Goal: Task Accomplishment & Management: Manage account settings

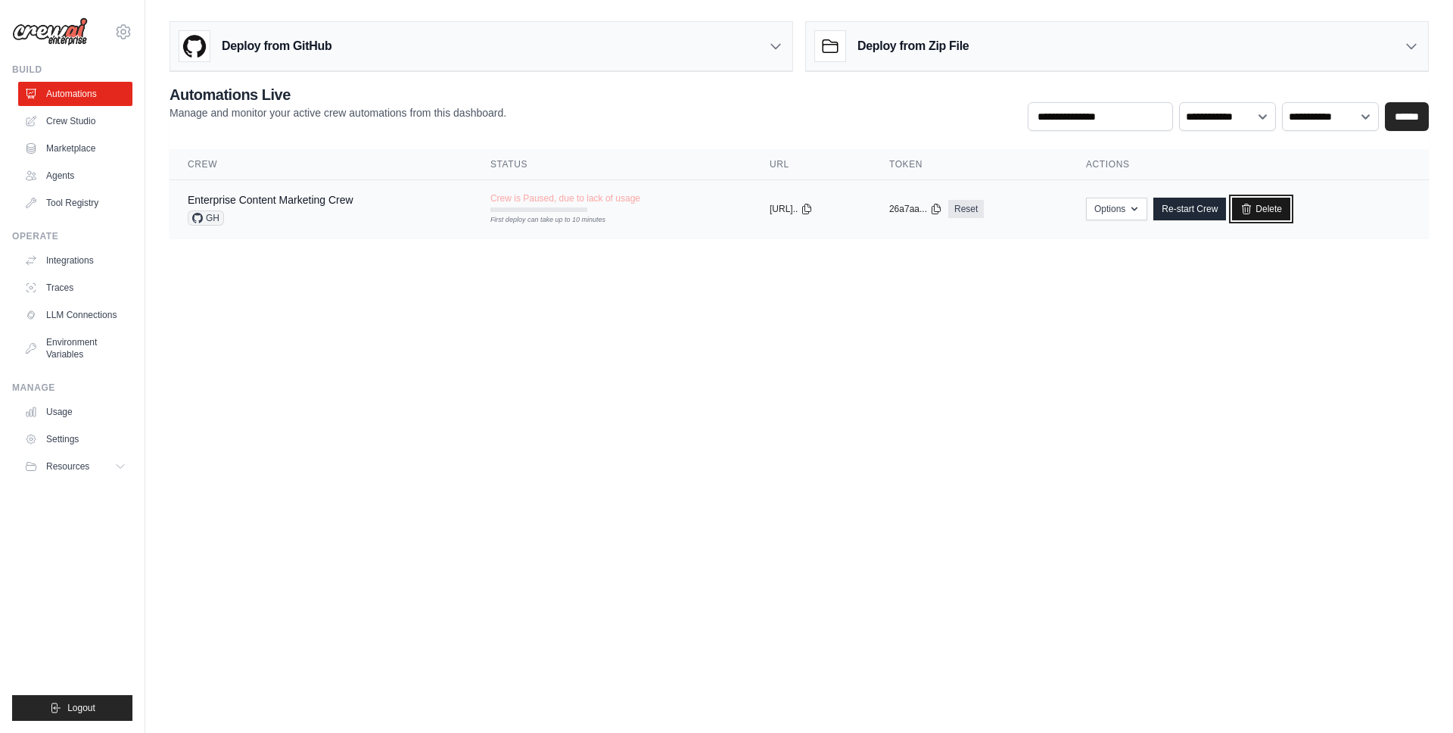
click at [1273, 212] on link "Delete" at bounding box center [1261, 209] width 58 height 23
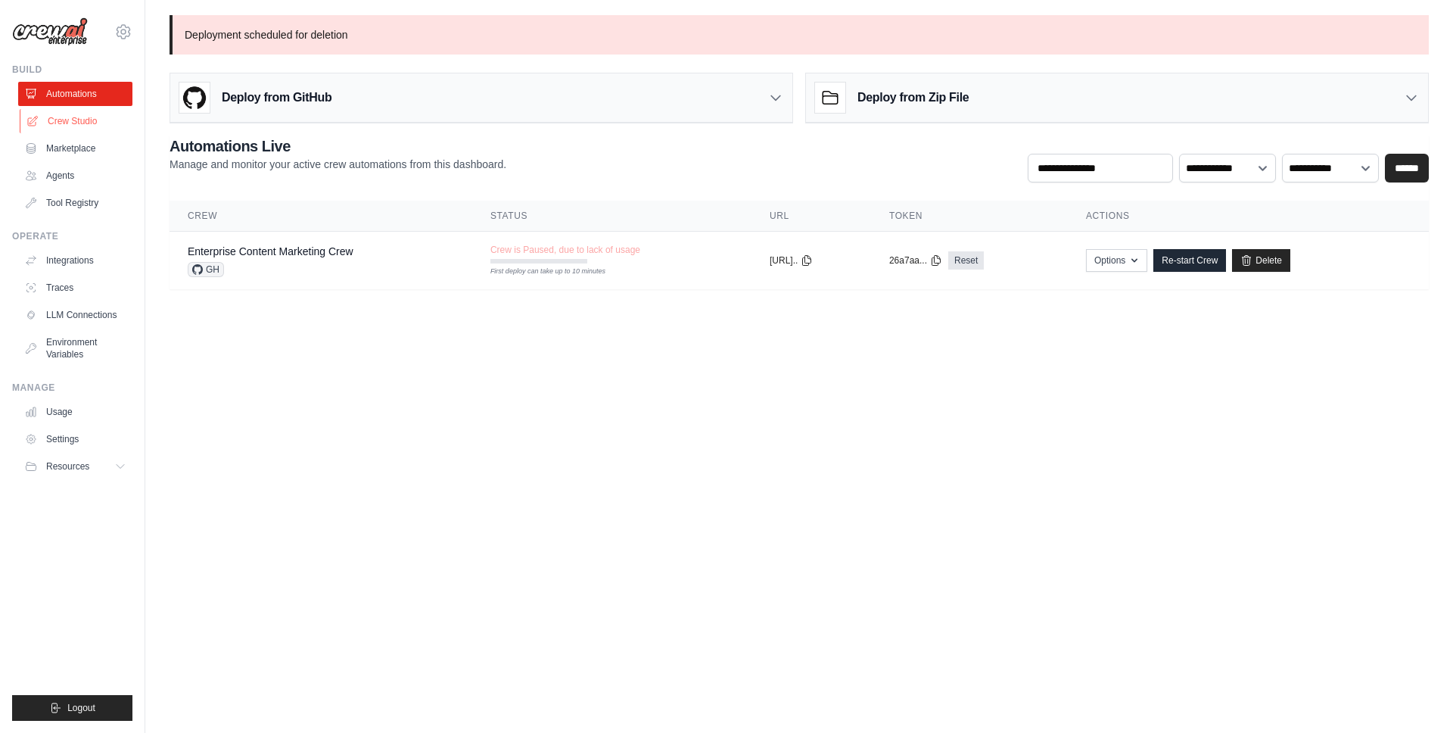
click at [95, 125] on link "Crew Studio" at bounding box center [77, 121] width 114 height 24
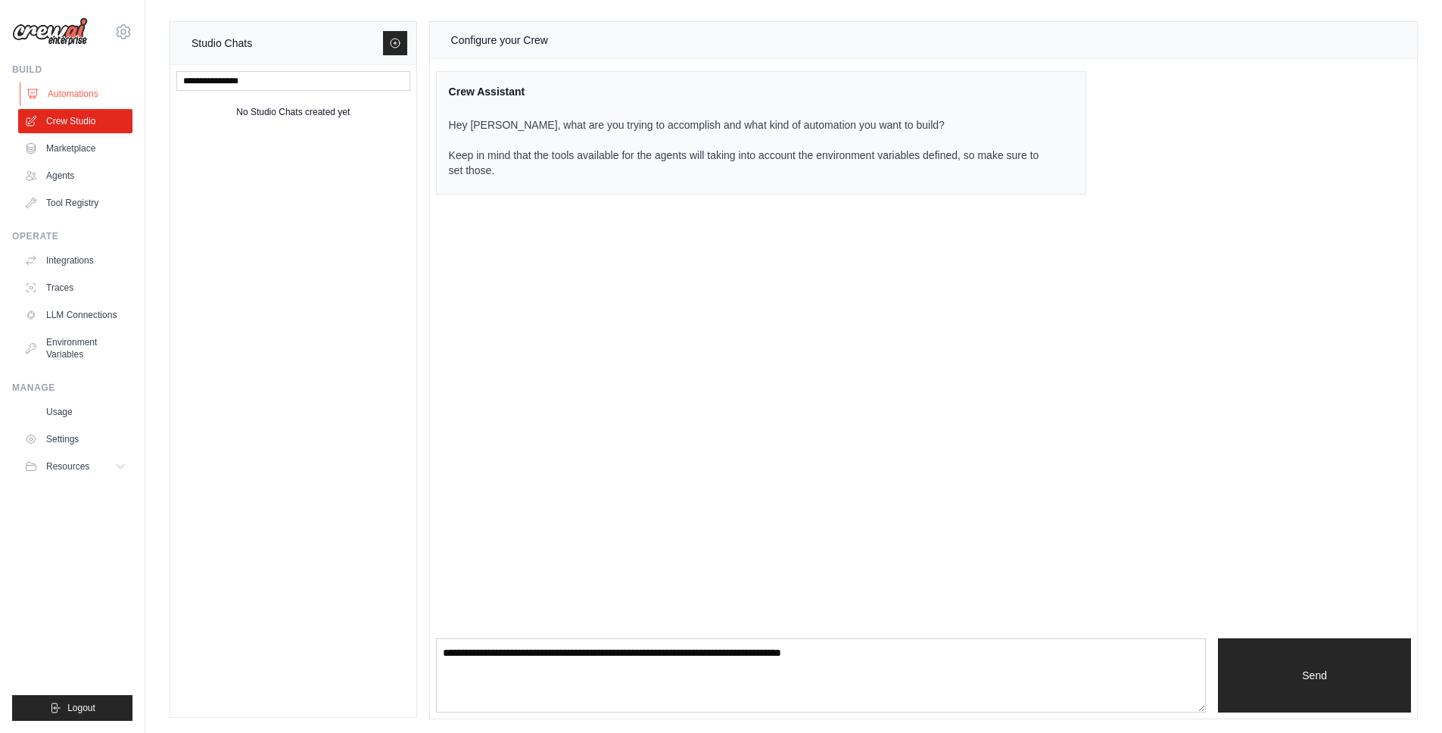
click at [84, 90] on link "Automations" at bounding box center [77, 94] width 114 height 24
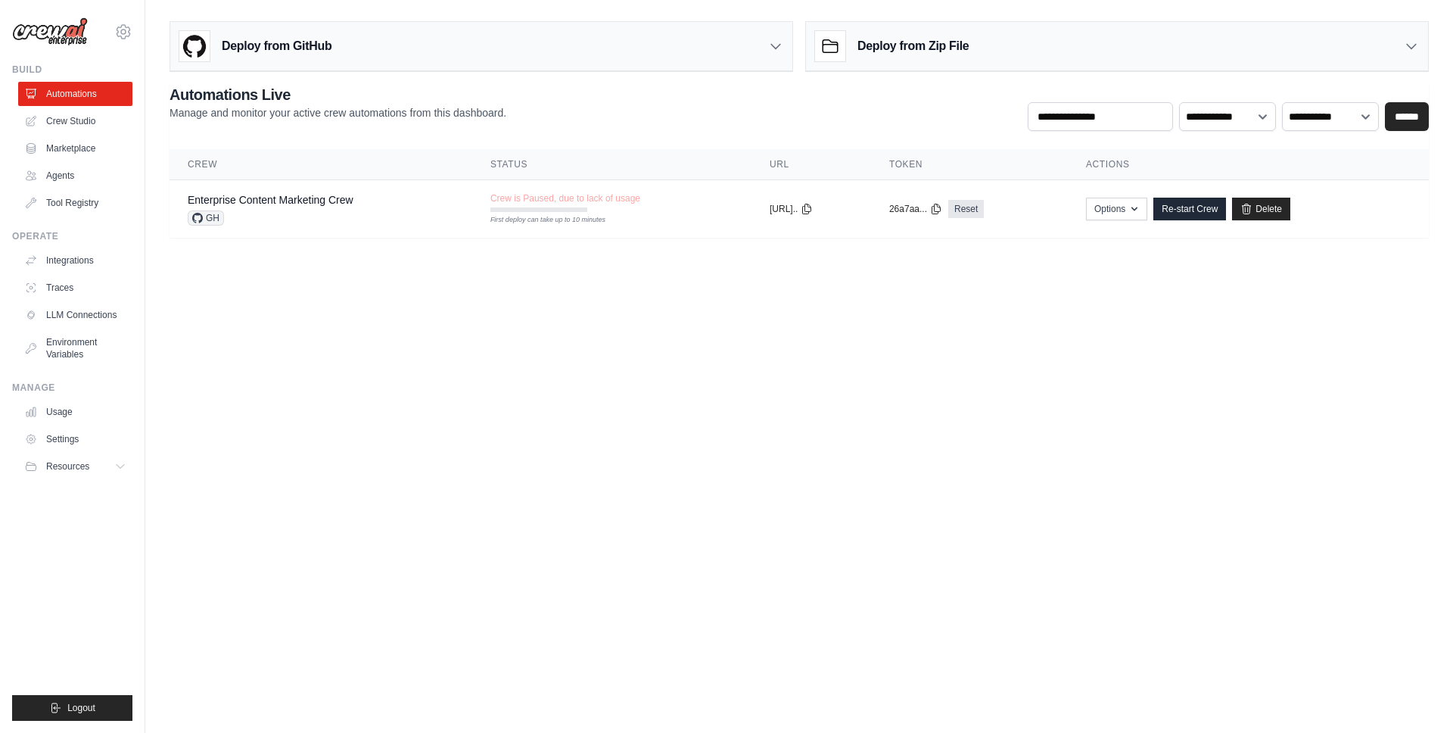
click at [64, 43] on img at bounding box center [50, 31] width 76 height 29
click at [55, 142] on link "Marketplace" at bounding box center [77, 148] width 114 height 24
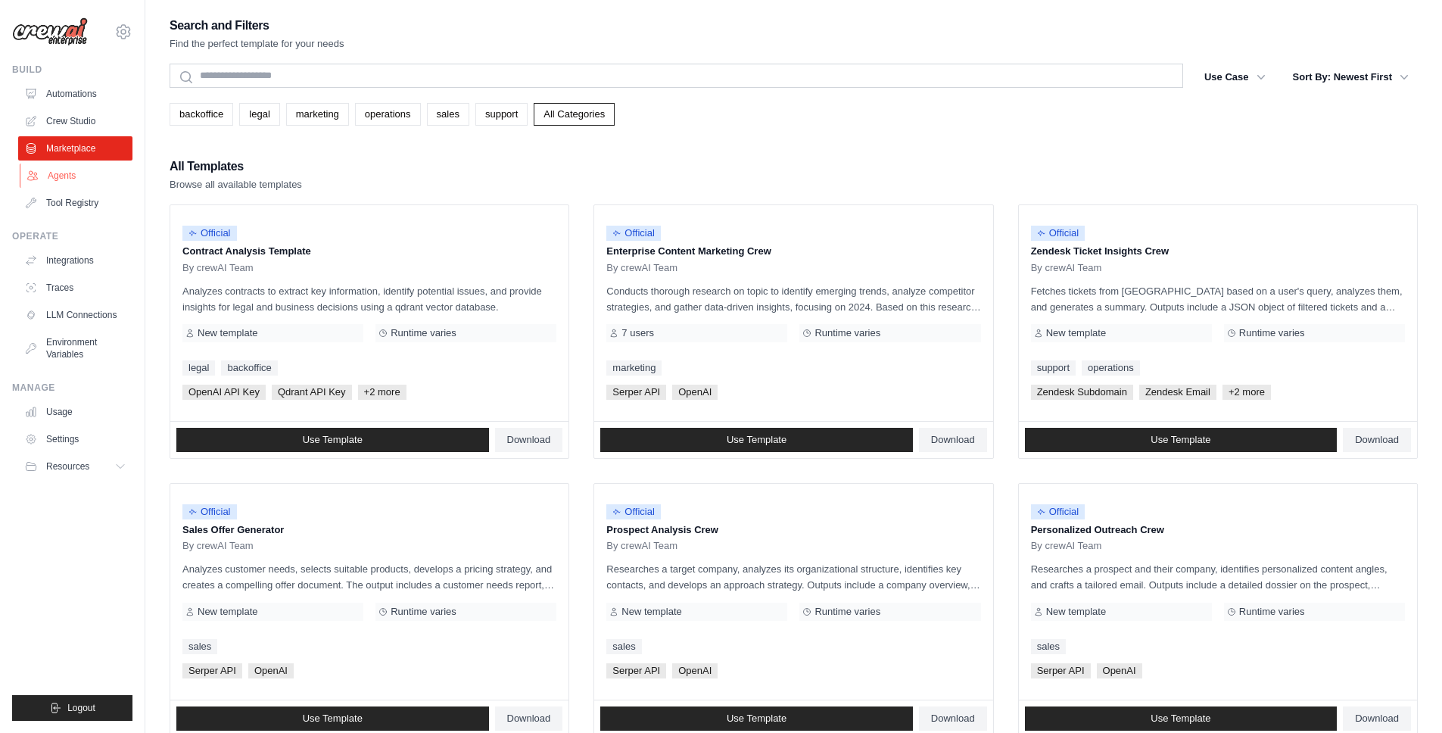
click at [68, 171] on link "Agents" at bounding box center [77, 175] width 114 height 24
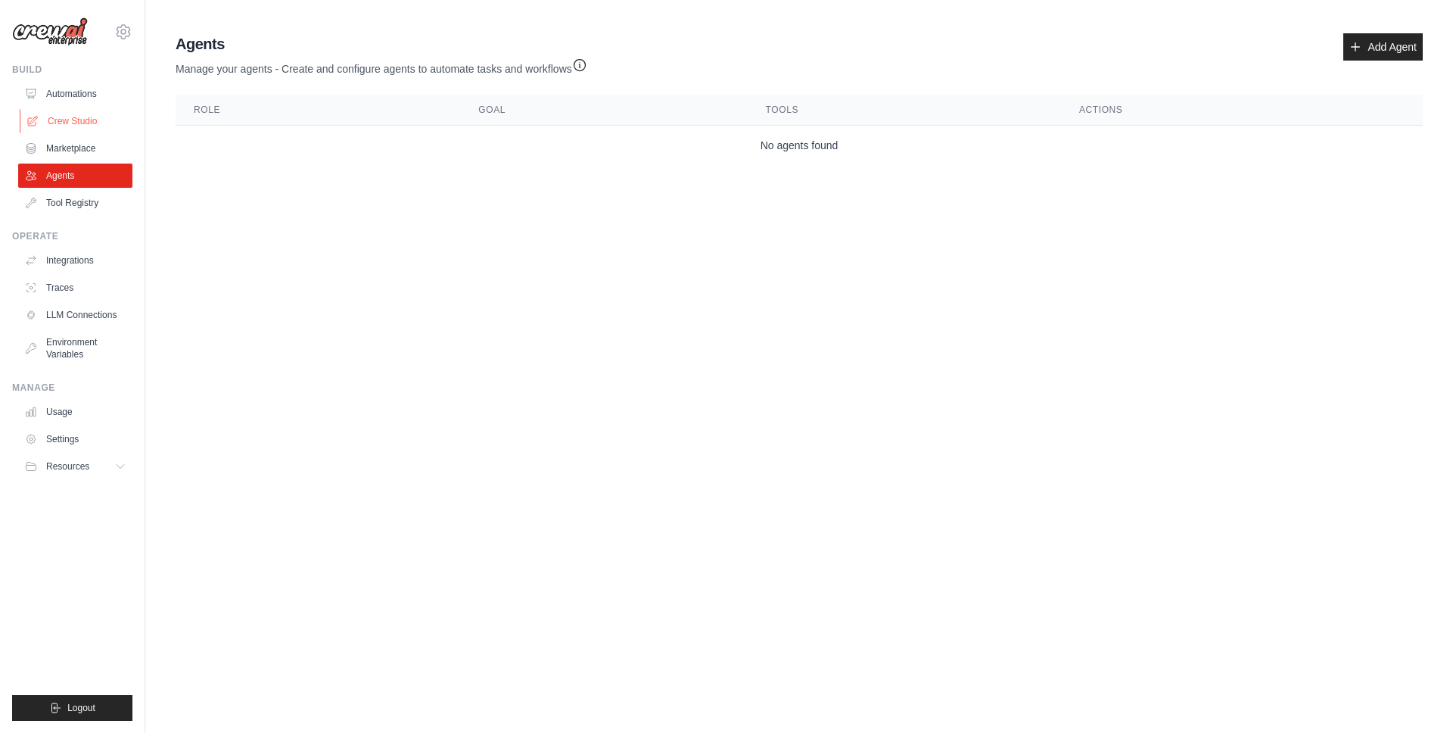
click at [83, 118] on link "Crew Studio" at bounding box center [77, 121] width 114 height 24
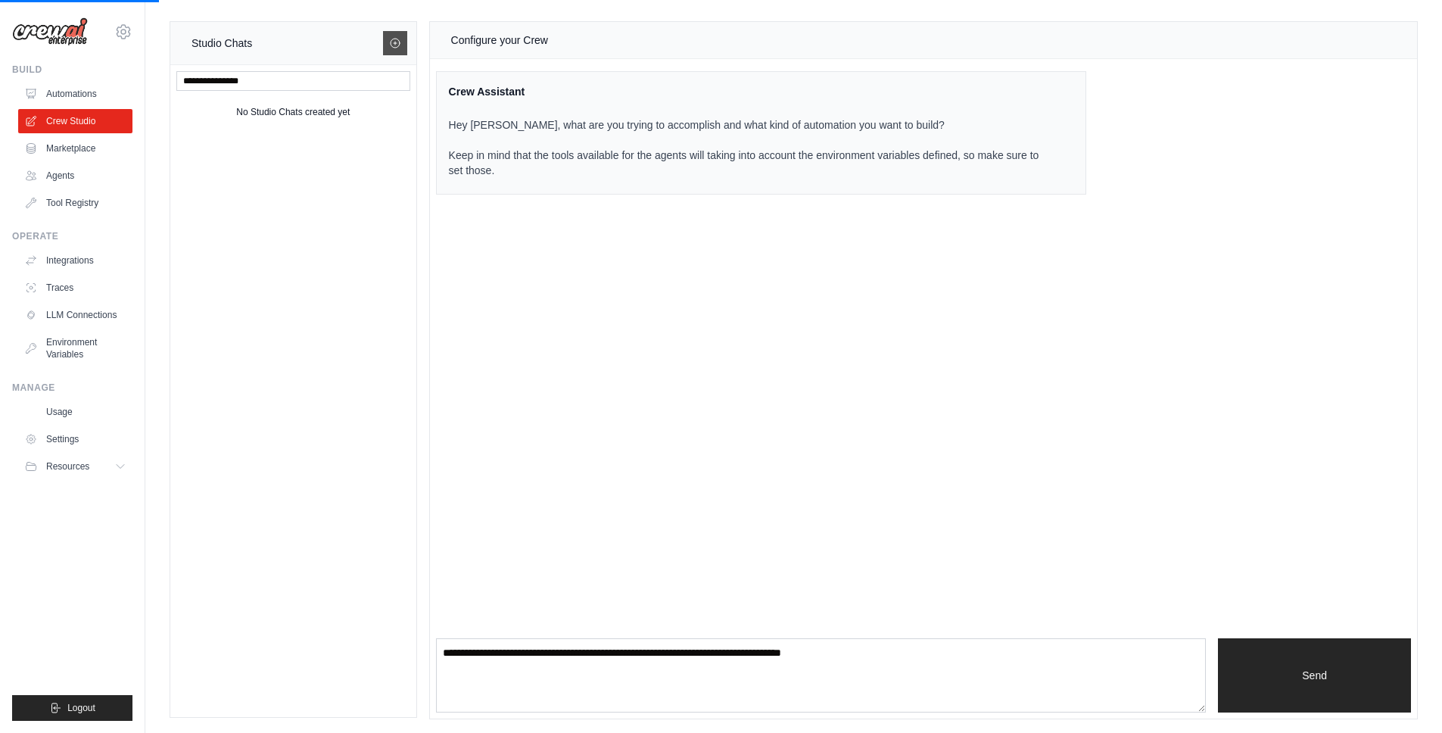
click at [389, 40] on icon at bounding box center [395, 43] width 12 height 12
click at [63, 712] on button "Logout" at bounding box center [72, 708] width 120 height 26
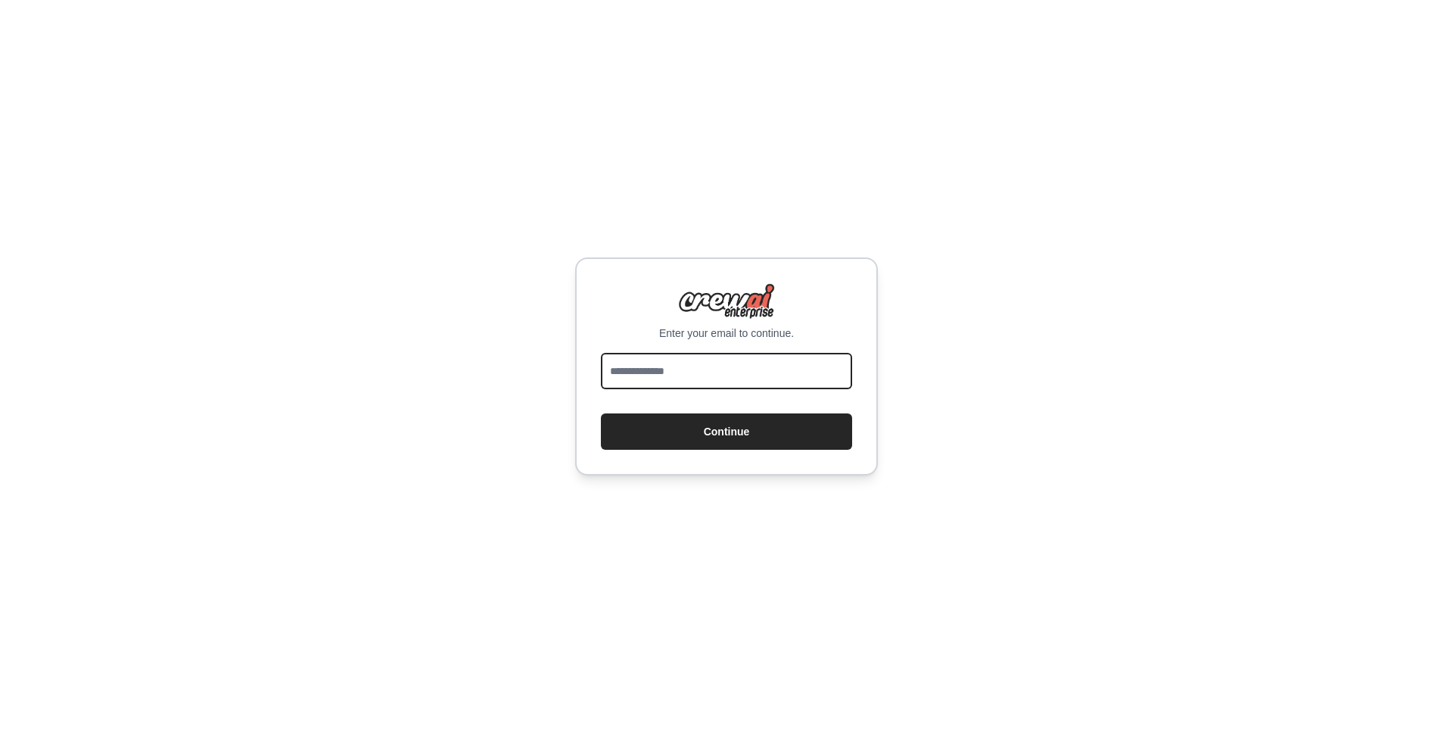
click at [624, 366] on input "email" at bounding box center [726, 371] width 251 height 36
click at [755, 369] on input "email" at bounding box center [726, 371] width 251 height 36
type input "**********"
click at [601, 413] on button "Continue" at bounding box center [726, 431] width 251 height 36
